Goal: Information Seeking & Learning: Learn about a topic

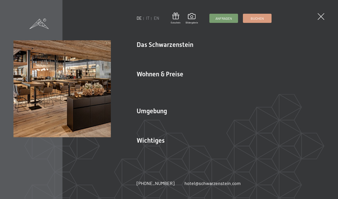
click at [187, 53] on link "Neuheiten im [GEOGRAPHIC_DATA]" at bounding box center [172, 54] width 71 height 5
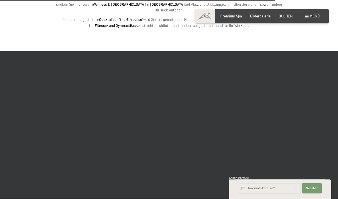
scroll to position [1365, 0]
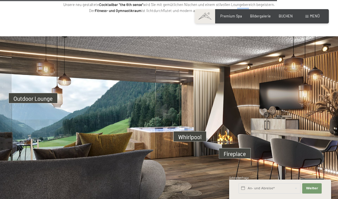
click at [22, 89] on img at bounding box center [169, 131] width 338 height 190
click at [329, 174] on img at bounding box center [169, 131] width 338 height 190
click at [328, 179] on img at bounding box center [169, 131] width 338 height 190
click at [238, 145] on img at bounding box center [169, 131] width 338 height 190
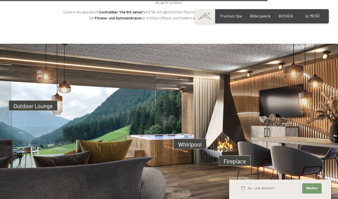
scroll to position [1357, 0]
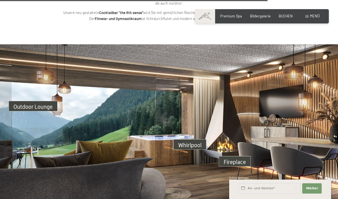
click at [229, 17] on div "Premium Spa" at bounding box center [231, 16] width 22 height 5
click at [237, 18] on div "Premium Spa" at bounding box center [231, 16] width 22 height 5
click at [317, 16] on span "Menü" at bounding box center [315, 16] width 10 height 5
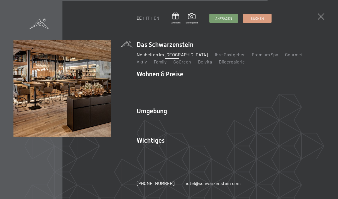
click at [225, 54] on link "Ihre Gastgeber" at bounding box center [230, 54] width 30 height 5
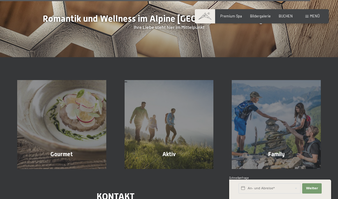
scroll to position [1616, 0]
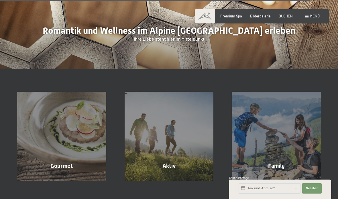
click at [57, 176] on span "Mehr erfahren" at bounding box center [63, 178] width 28 height 5
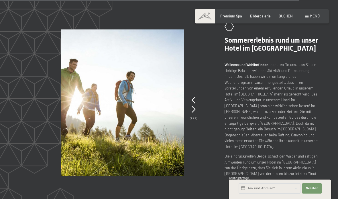
scroll to position [1378, 0]
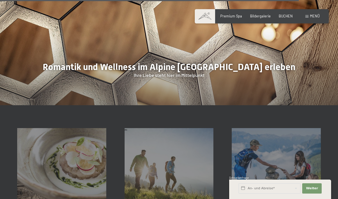
click at [311, 14] on span "Menü" at bounding box center [315, 16] width 10 height 5
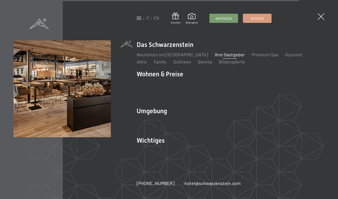
click at [255, 52] on link "Premium Spa" at bounding box center [265, 54] width 26 height 5
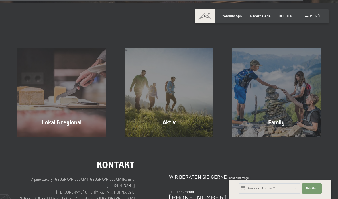
scroll to position [1489, 0]
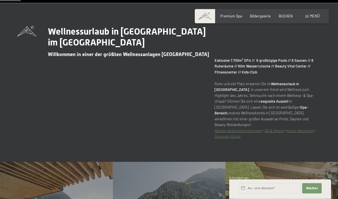
scroll to position [197, 0]
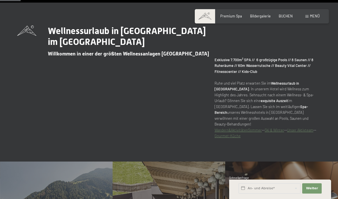
click at [1, 107] on div "Wellnessurlaub in Südtirol im Alpine Luxury Spa Resort Schwarzenstein Willkomme…" at bounding box center [169, 81] width 338 height 113
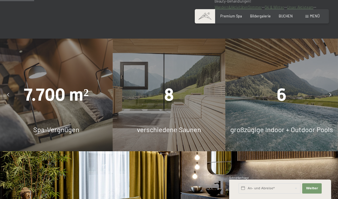
scroll to position [325, 0]
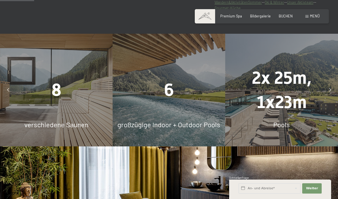
click at [41, 102] on div "8" at bounding box center [56, 90] width 112 height 24
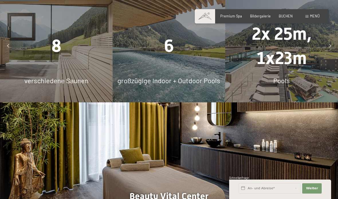
scroll to position [366, 0]
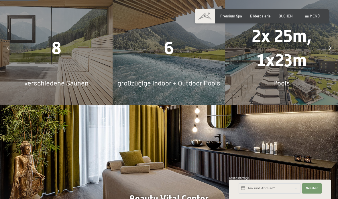
click at [329, 50] on icon at bounding box center [330, 49] width 2 height 4
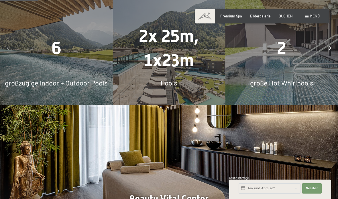
click at [327, 54] on div at bounding box center [329, 48] width 11 height 11
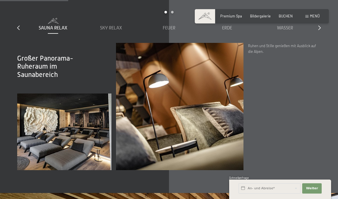
scroll to position [641, 0]
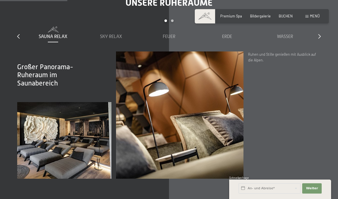
click at [112, 39] on span "Sky Relax" at bounding box center [111, 36] width 22 height 5
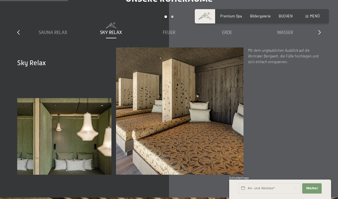
scroll to position [640, 0]
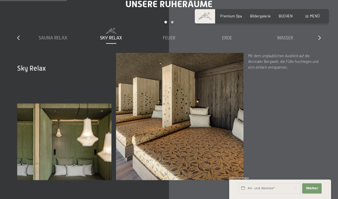
click at [173, 41] on span "Feuer" at bounding box center [169, 37] width 13 height 5
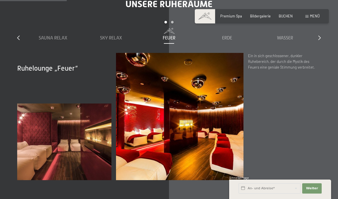
click at [228, 41] on span "Erde" at bounding box center [227, 37] width 10 height 5
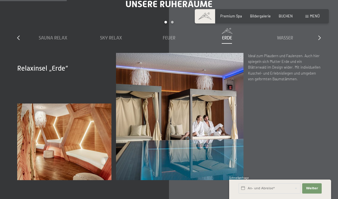
click at [289, 41] on span "Wasser" at bounding box center [285, 37] width 16 height 5
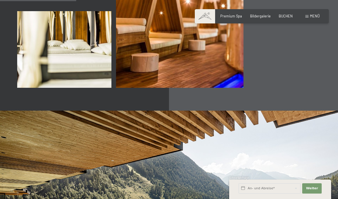
scroll to position [732, 0]
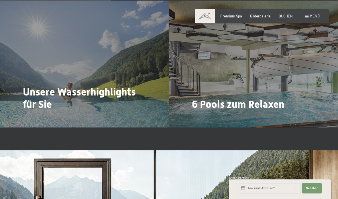
scroll to position [1055, 0]
click at [37, 119] on span "Mehr dazu" at bounding box center [34, 119] width 19 height 5
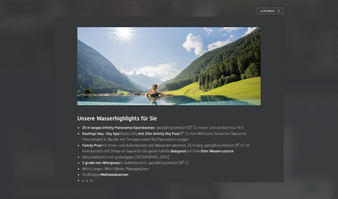
scroll to position [1799, 0]
click at [268, 13] on span "schließen" at bounding box center [267, 10] width 14 height 5
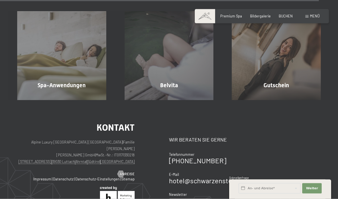
scroll to position [2637, 0]
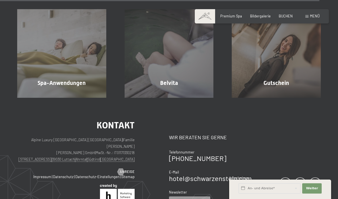
click at [198, 98] on div "Belvita Mehr erfahren" at bounding box center [168, 53] width 107 height 89
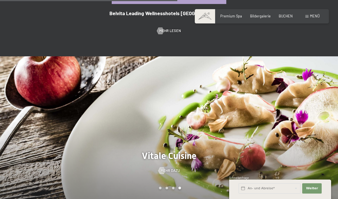
scroll to position [424, 0]
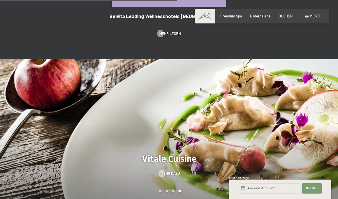
click at [57, 76] on div at bounding box center [84, 131] width 169 height 145
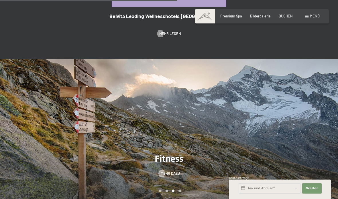
click at [317, 16] on span "Menü" at bounding box center [315, 16] width 10 height 5
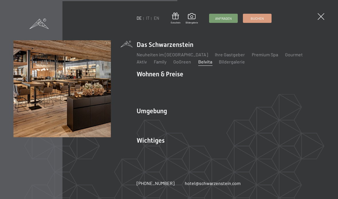
click at [173, 62] on link "GoGreen" at bounding box center [182, 61] width 18 height 5
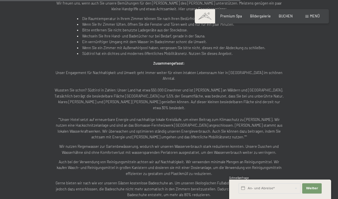
scroll to position [932, 0]
click at [317, 17] on span "Menü" at bounding box center [315, 16] width 10 height 5
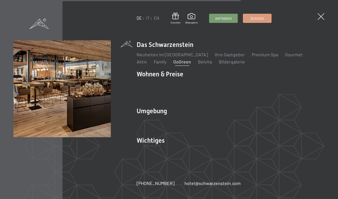
click at [220, 64] on link "Bildergalerie" at bounding box center [232, 61] width 26 height 5
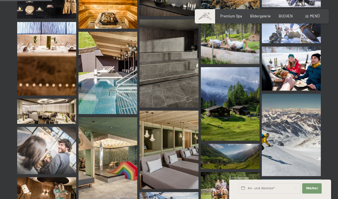
scroll to position [731, 0]
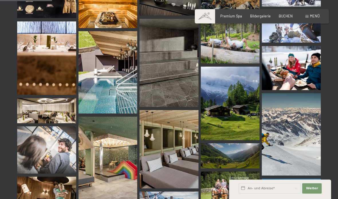
click at [314, 14] on span "Menü" at bounding box center [315, 16] width 10 height 5
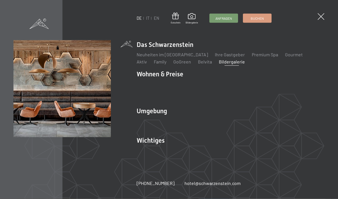
scroll to position [798, 0]
click at [270, 153] on link "Downloads" at bounding box center [267, 150] width 22 height 5
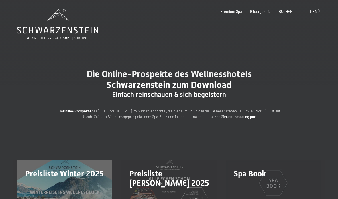
click at [315, 12] on span "Menü" at bounding box center [315, 11] width 10 height 5
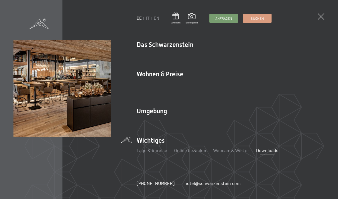
click at [285, 56] on link "Gourmet" at bounding box center [294, 54] width 18 height 5
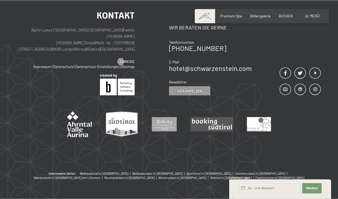
scroll to position [1645, 0]
click at [318, 15] on span "Menü" at bounding box center [315, 16] width 10 height 5
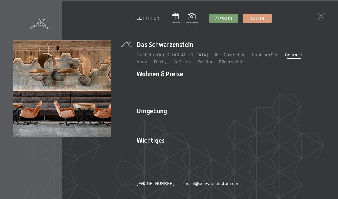
scroll to position [1668, 0]
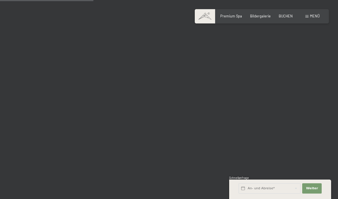
scroll to position [1311, 0]
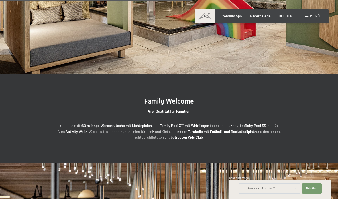
scroll to position [947, 0]
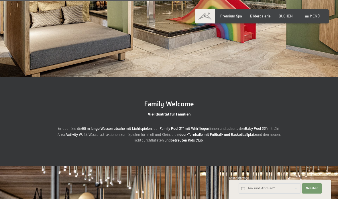
click at [89, 126] on strong "60 m lange Wasserrutsche mit Lichtspielen" at bounding box center [117, 128] width 70 height 5
click at [69, 132] on strong "Activity Wall" at bounding box center [76, 134] width 20 height 5
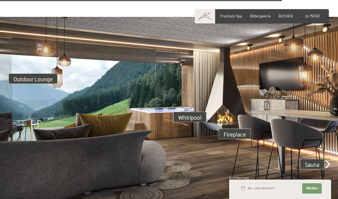
scroll to position [1394, 0]
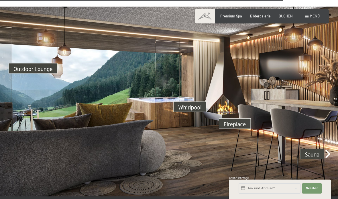
click at [24, 59] on img at bounding box center [169, 102] width 338 height 190
click at [241, 115] on img at bounding box center [169, 102] width 338 height 190
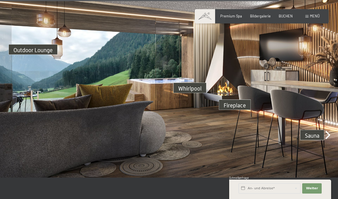
scroll to position [1413, 0]
